Goal: Answer question/provide support: Answer question/provide support

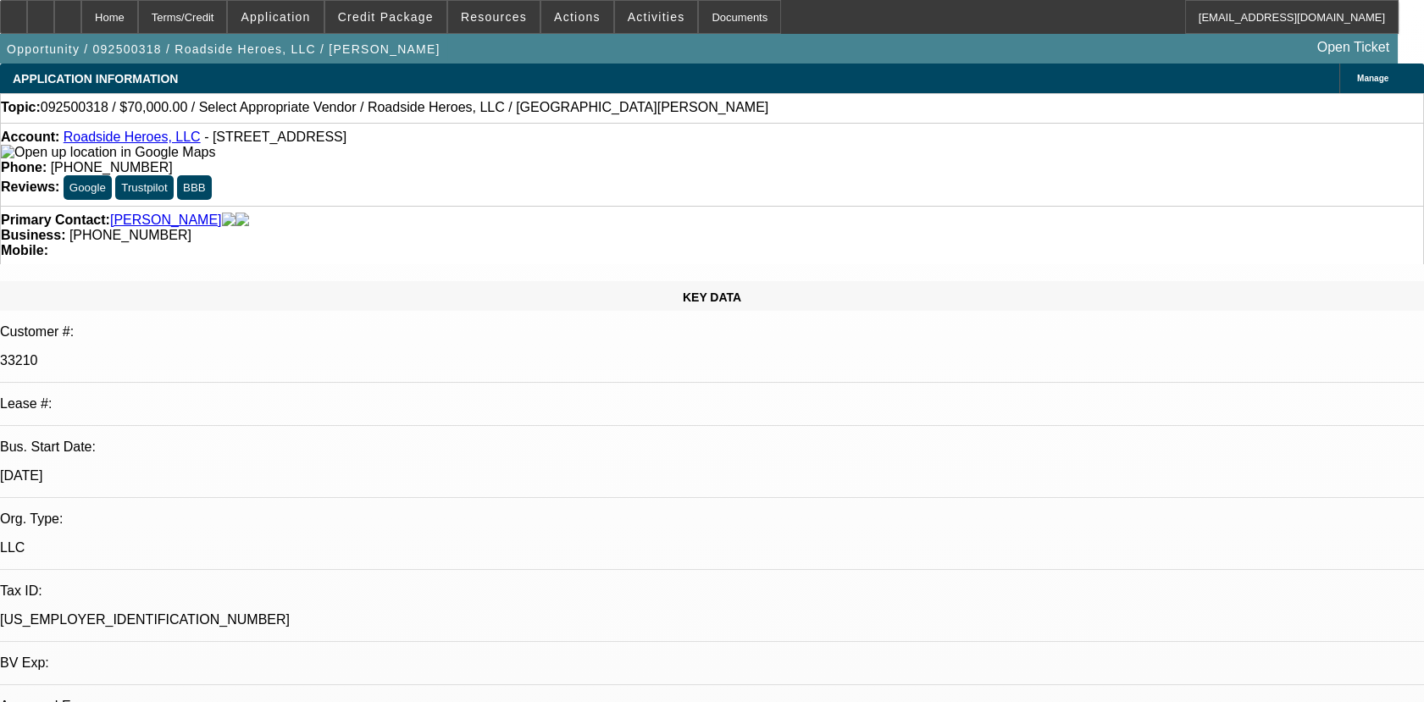
select select "0"
select select "2"
select select "0.1"
select select "1"
select select "2"
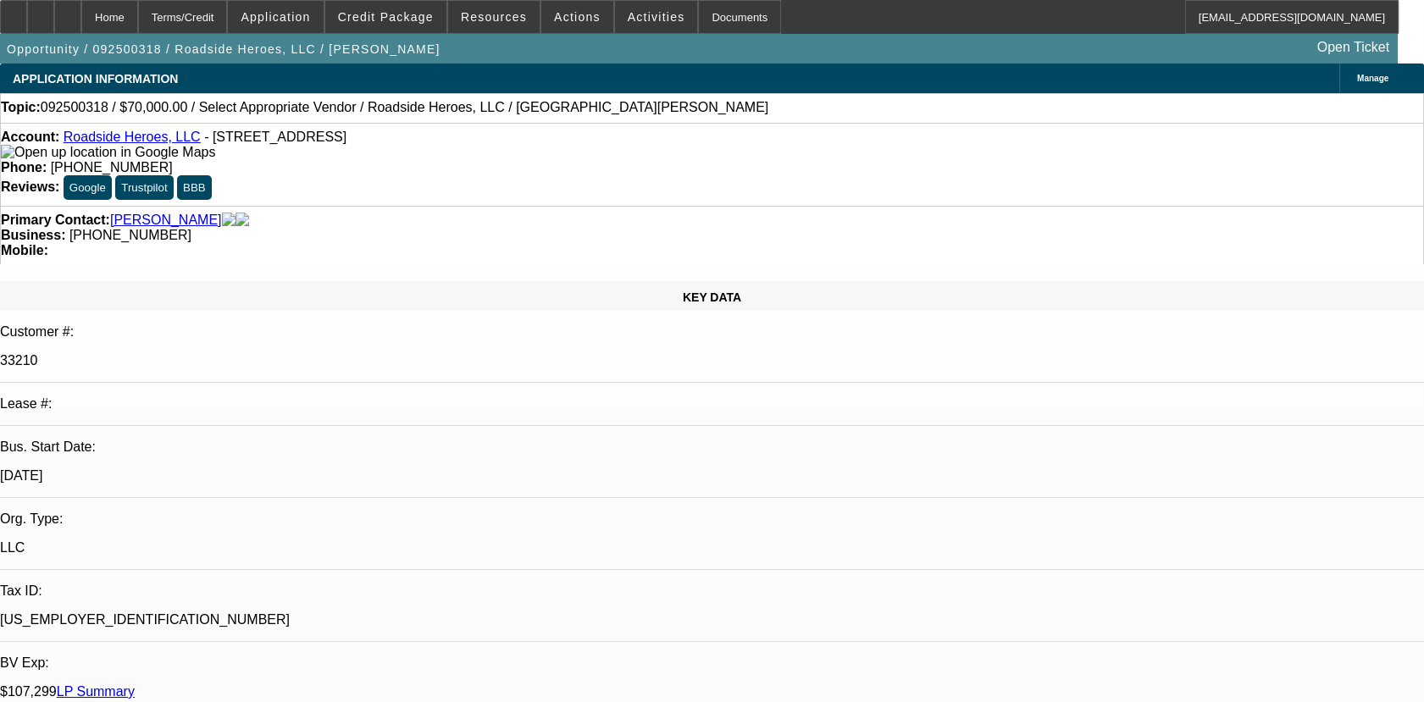
select select "4"
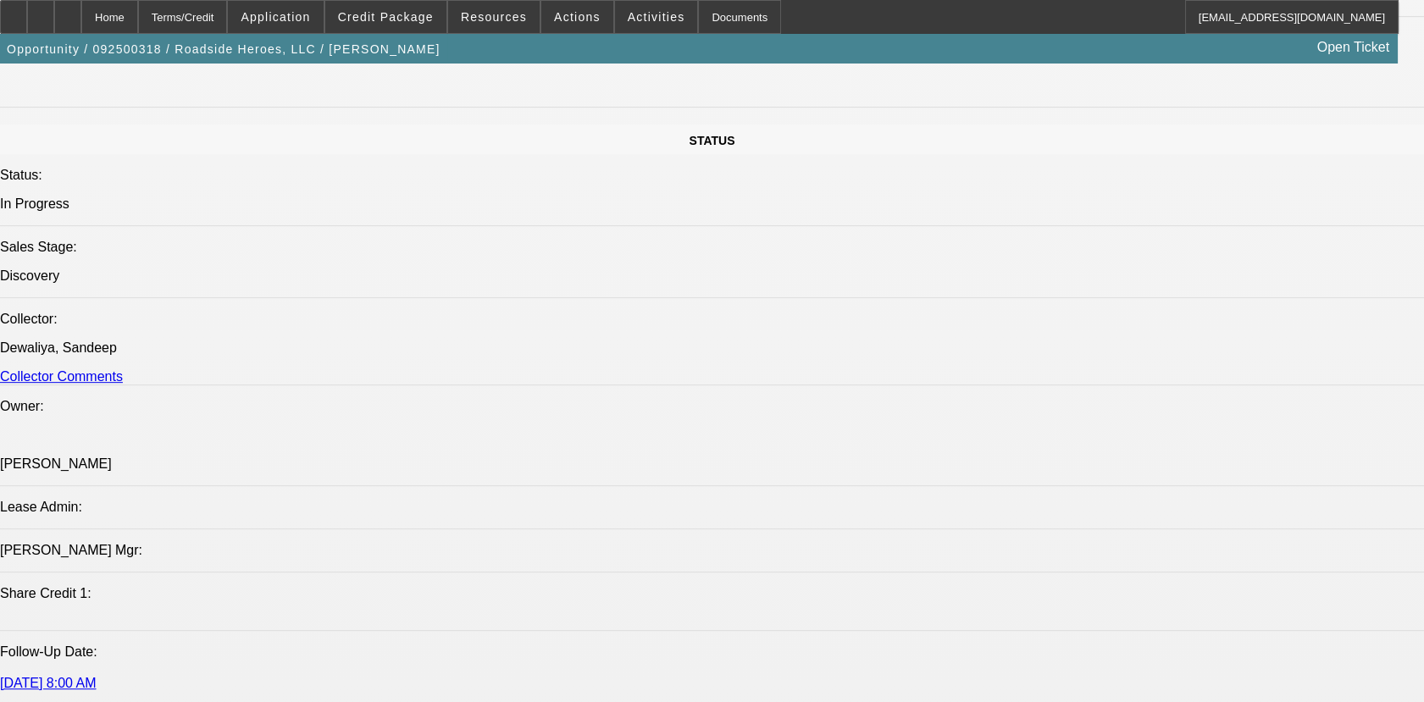
scroll to position [1807, 0]
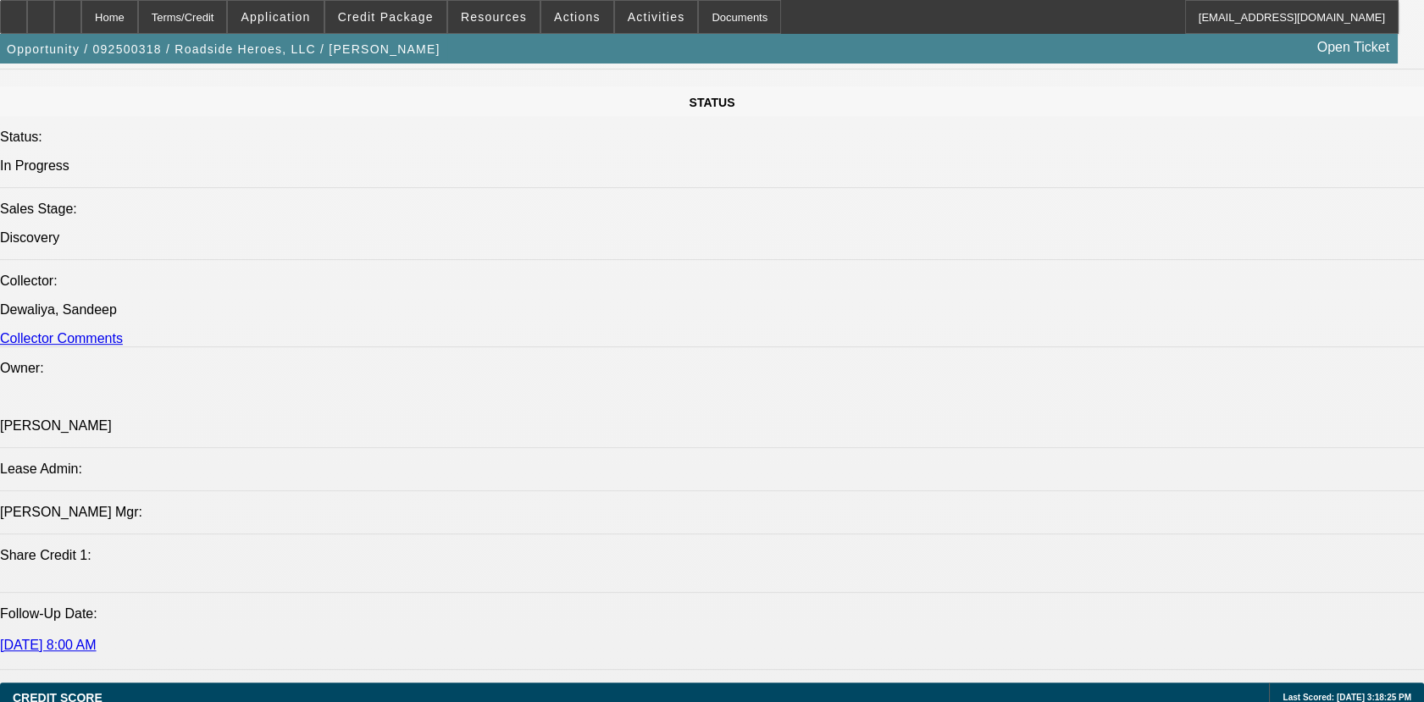
radio input "true"
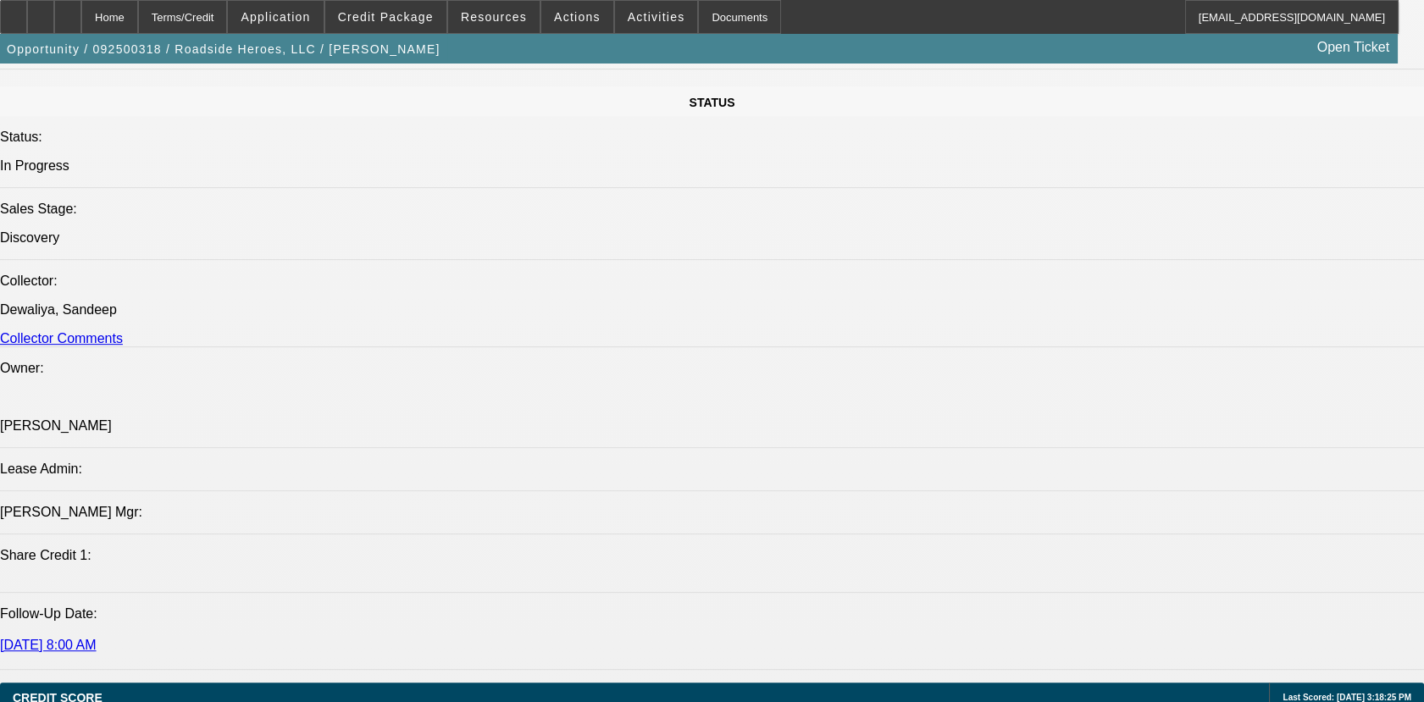
type textarea "BOTH 01 & 02 ARE ACTIVE BFC DEALS,PAYMNTS MADE ON TIME , GPS'S PINGING. OVERALL…"
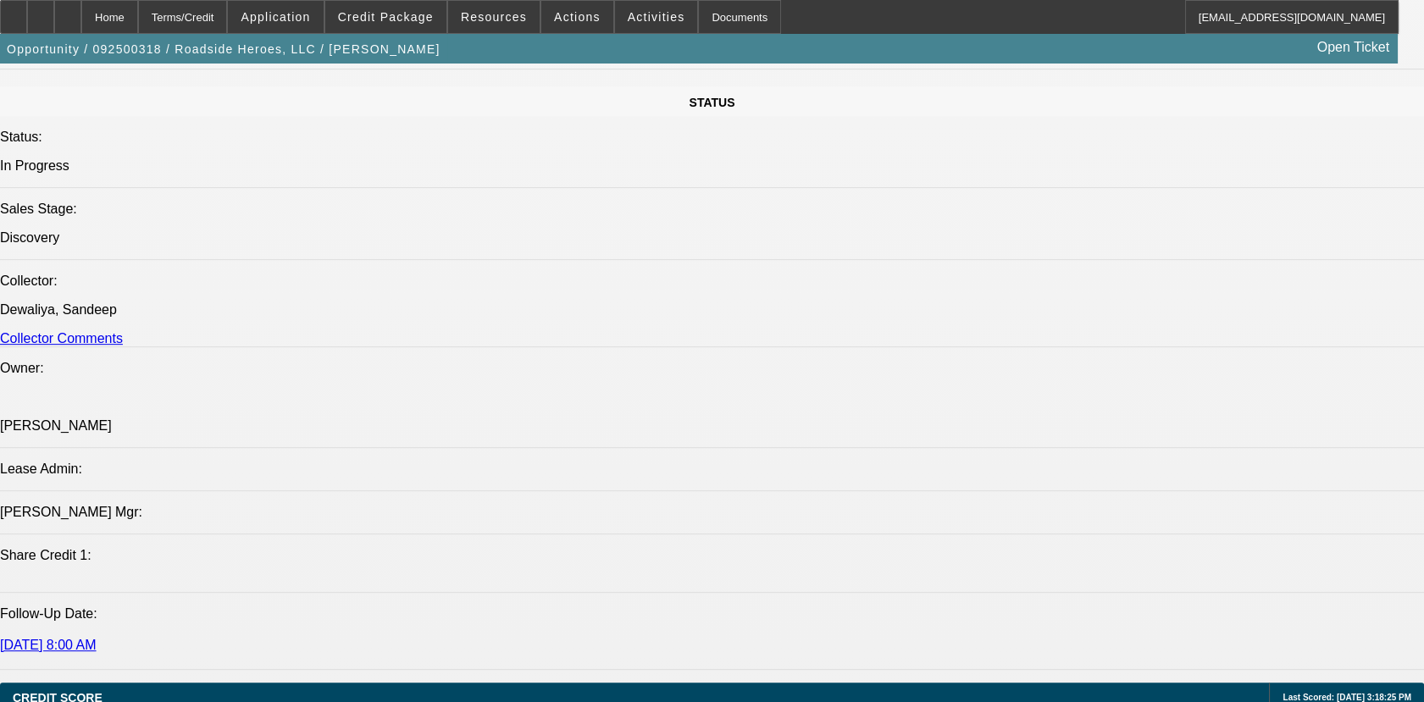
radio input "false"
radio input "true"
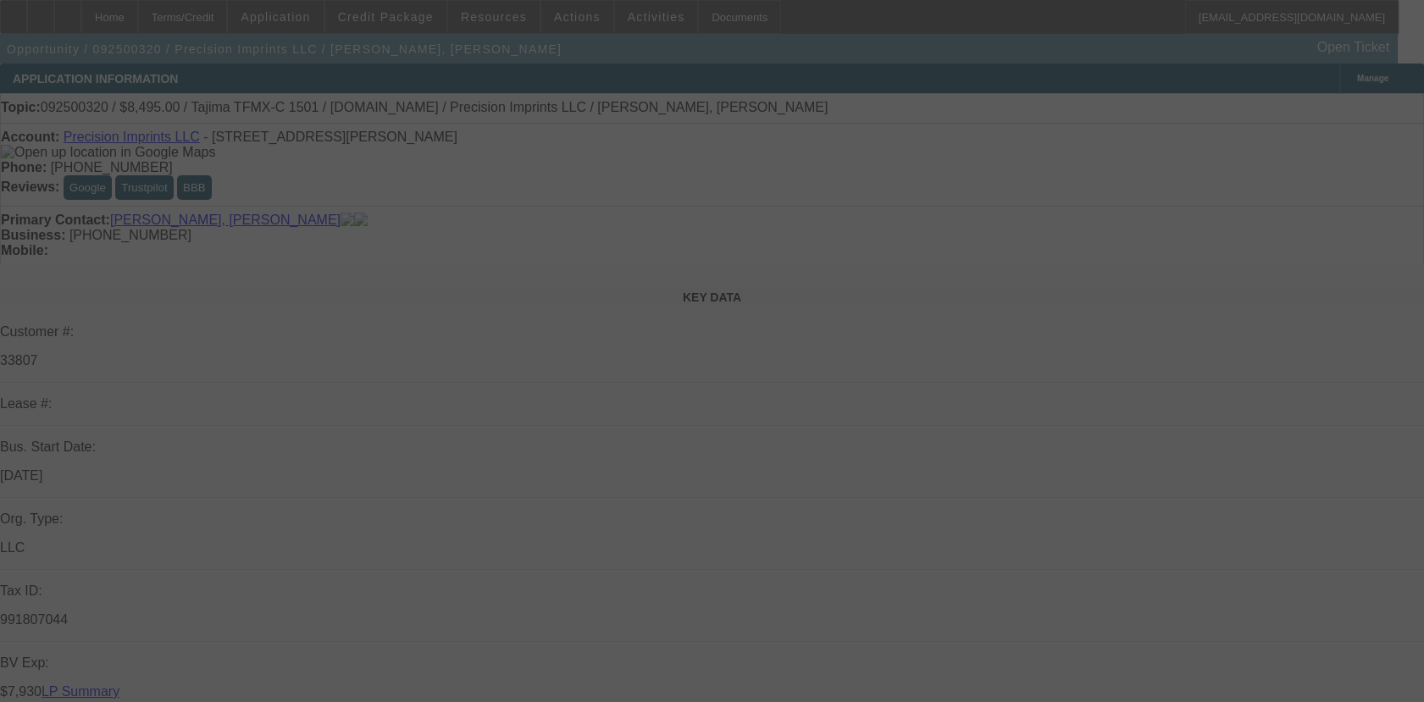
select select "0"
select select "2"
select select "0.1"
select select "4"
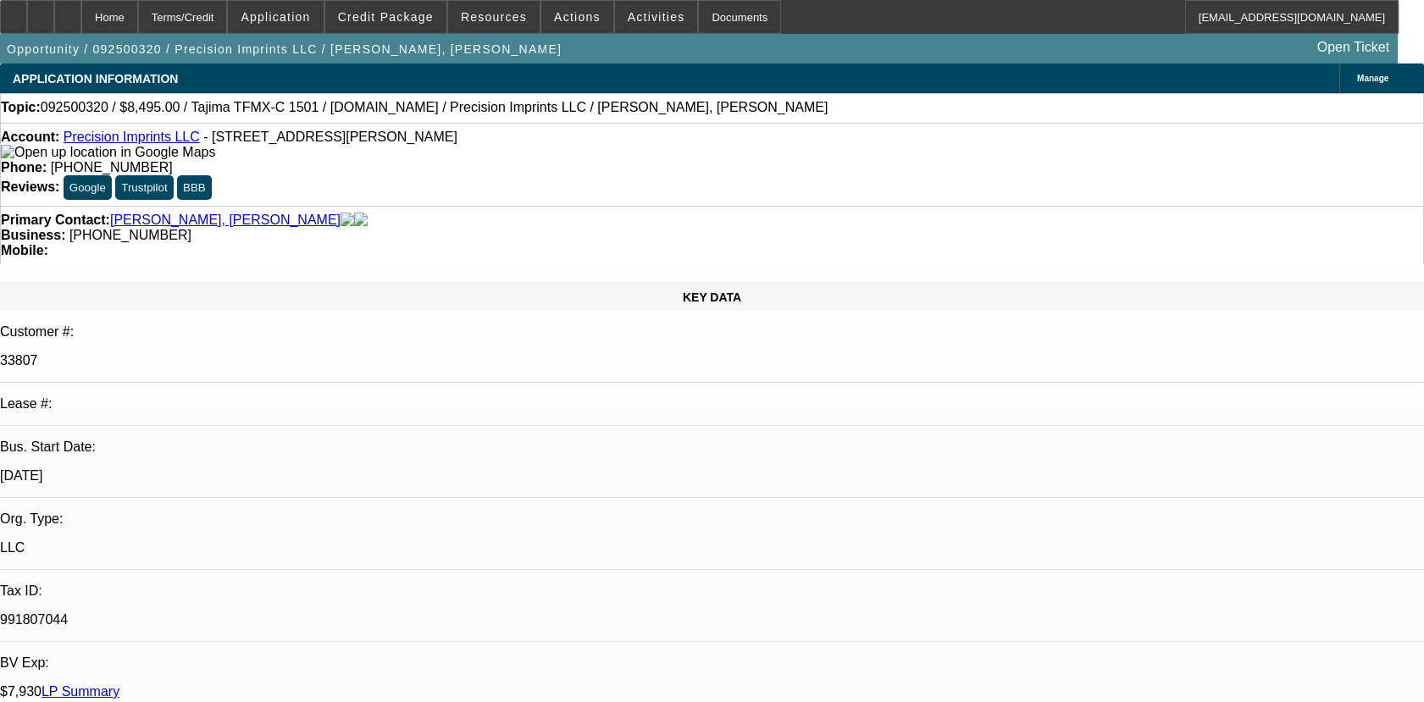
radio input "true"
type textarea "01- NEW DEAL NOT MUCH PA HISTORY. PAYMENTS MADE ON TIME, NO COLLECTION ISSUES."
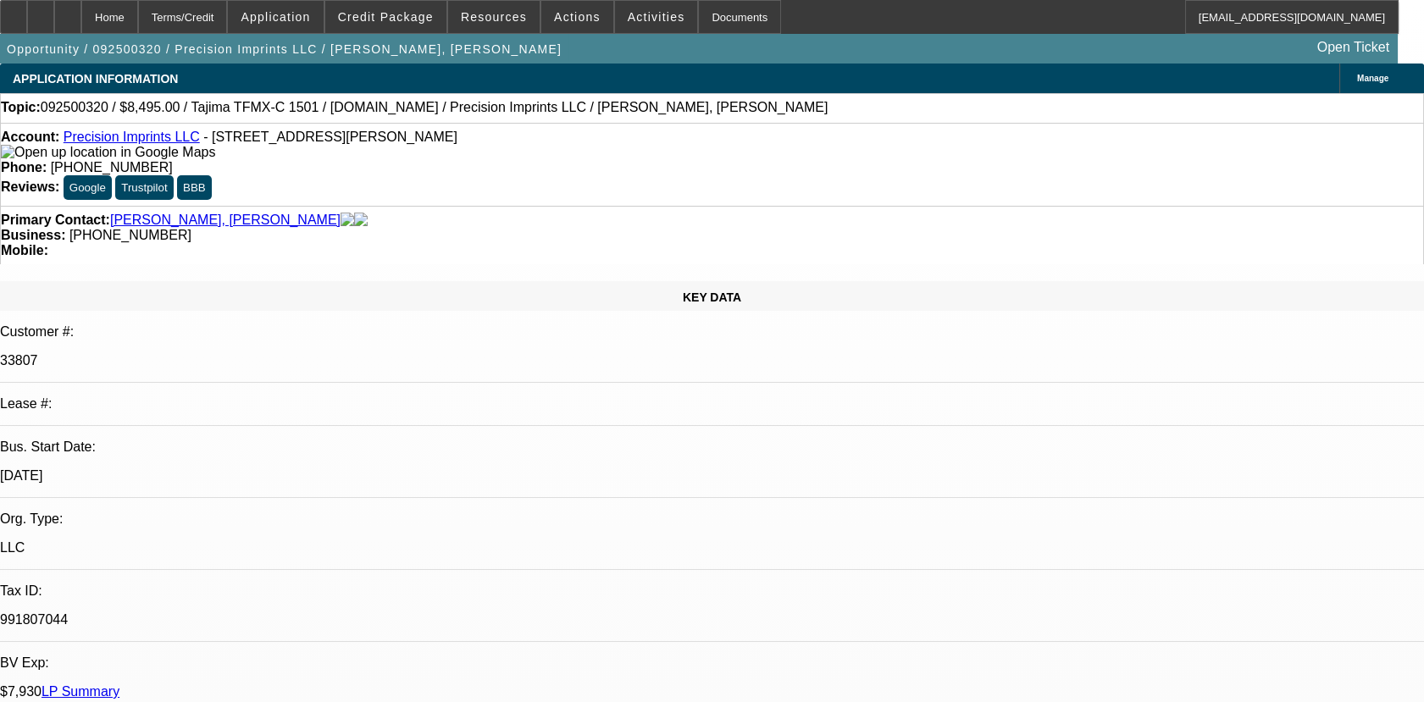
radio input "true"
